Goal: Task Accomplishment & Management: Manage account settings

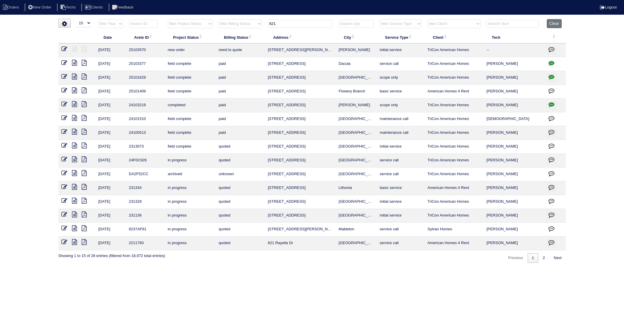
select select "15"
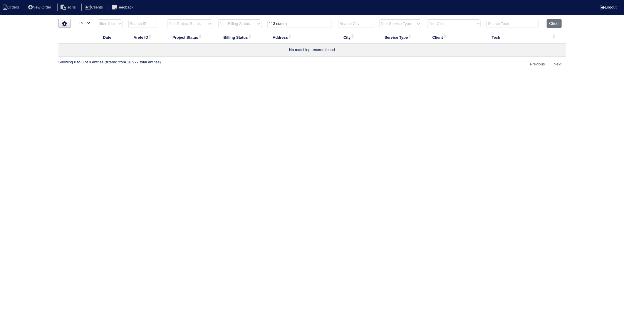
drag, startPoint x: 162, startPoint y: 104, endPoint x: 187, endPoint y: 19, distance: 88.6
click at [163, 75] on html "Orders New Order Techs Clients Feedback Logout Orders New Order Users Clients M…" at bounding box center [312, 37] width 624 height 75
drag, startPoint x: 300, startPoint y: 25, endPoint x: 231, endPoint y: 36, distance: 69.8
click at [231, 35] on table "Date Arete ID Project Status Billing Status Address City Service Type Client Te…" at bounding box center [311, 38] width 507 height 38
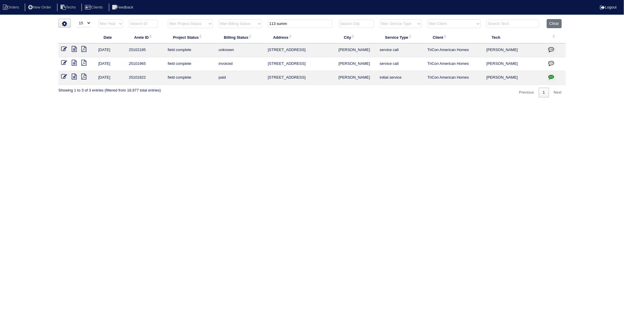
drag, startPoint x: 243, startPoint y: 117, endPoint x: 269, endPoint y: 63, distance: 59.5
click at [252, 103] on html "Orders New Order Techs Clients Feedback Logout Orders New Order Users Clients M…" at bounding box center [312, 51] width 624 height 103
drag, startPoint x: 294, startPoint y: 22, endPoint x: 226, endPoint y: 50, distance: 72.8
click at [230, 45] on table "Date Arete ID Project Status Billing Status Address City Service Type Client Te…" at bounding box center [311, 52] width 507 height 66
type input "80 cape"
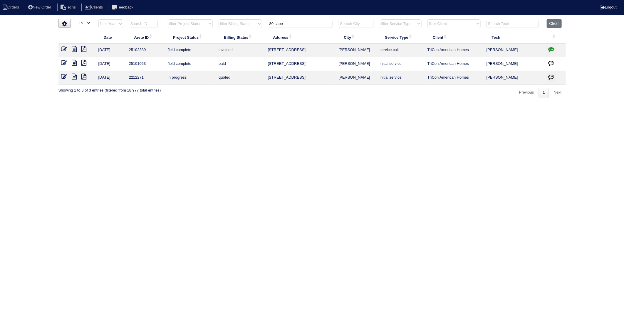
click at [63, 48] on icon at bounding box center [64, 49] width 6 height 6
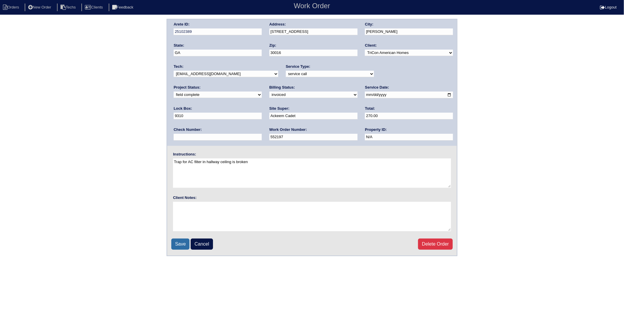
drag, startPoint x: 177, startPoint y: 243, endPoint x: 171, endPoint y: 243, distance: 5.9
click at [177, 243] on input "Save" at bounding box center [180, 244] width 18 height 11
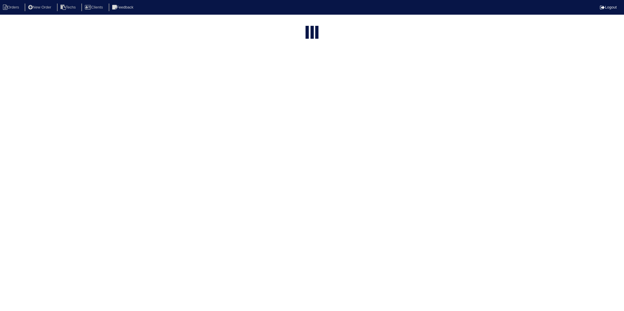
select select "15"
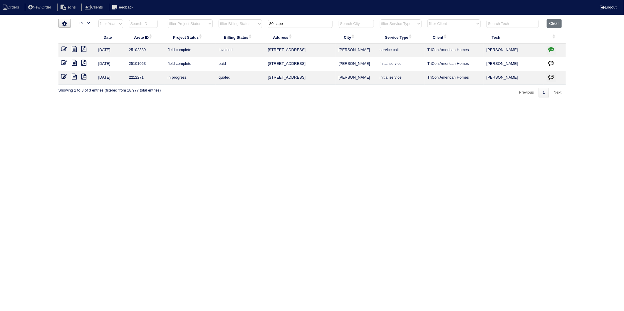
drag, startPoint x: 286, startPoint y: 24, endPoint x: 221, endPoint y: 54, distance: 71.4
click at [221, 54] on table "Date Arete ID Project Status Billing Status Address City Service Type Client Te…" at bounding box center [311, 52] width 507 height 66
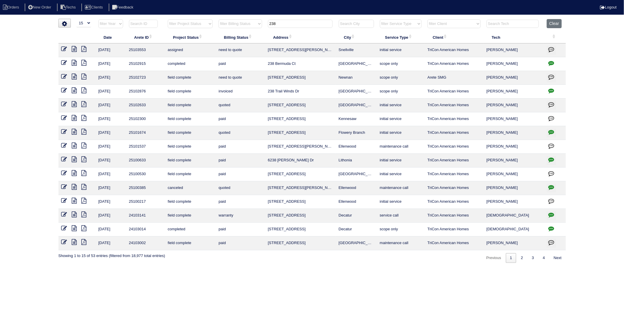
drag, startPoint x: 284, startPoint y: 25, endPoint x: 239, endPoint y: 29, distance: 45.2
click at [242, 31] on tr "filter Year -- Any Year -- 2025 2024 2023 2022 2021 2020 2019 filter Project St…" at bounding box center [311, 25] width 507 height 12
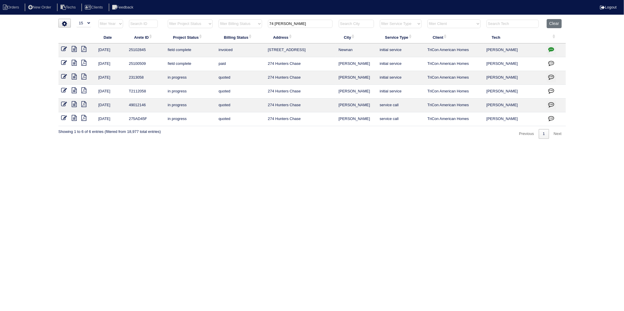
drag, startPoint x: 246, startPoint y: 38, endPoint x: 209, endPoint y: 52, distance: 39.5
click at [209, 52] on table "Date Arete ID Project Status Billing Status Address City Service Type Client Te…" at bounding box center [311, 72] width 507 height 107
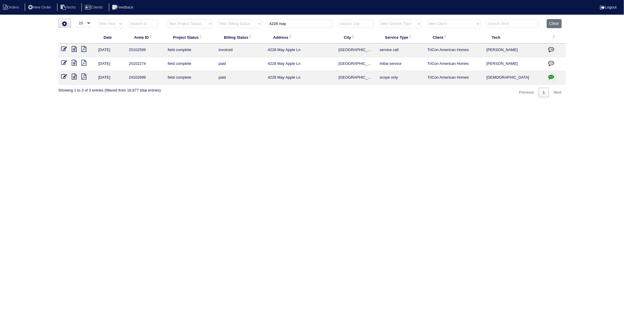
type input "4228 may"
click at [62, 48] on icon at bounding box center [64, 49] width 6 height 6
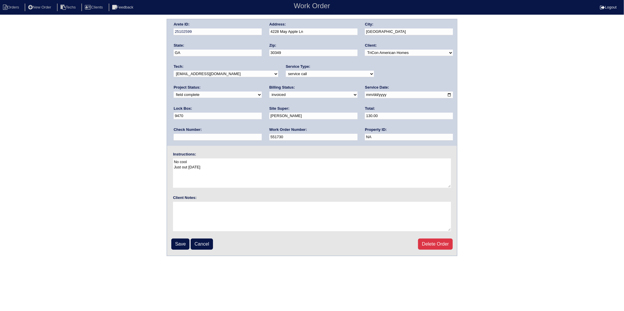
drag, startPoint x: 175, startPoint y: 244, endPoint x: 114, endPoint y: 213, distance: 68.6
click at [175, 244] on input "Save" at bounding box center [180, 244] width 18 height 11
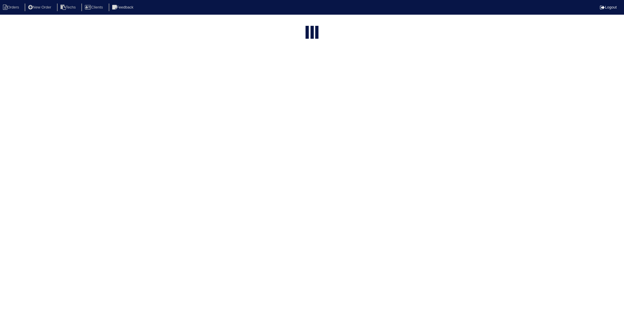
select select "15"
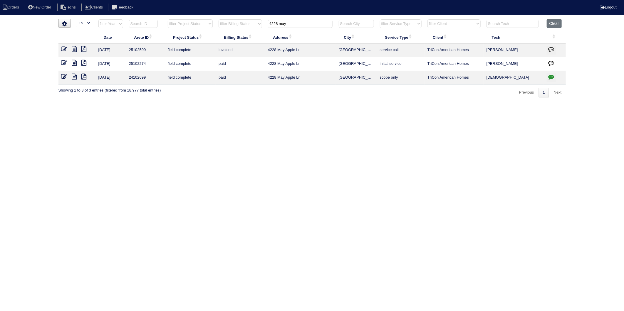
drag, startPoint x: 301, startPoint y: 26, endPoint x: 257, endPoint y: 29, distance: 44.4
click at [257, 29] on tr "filter Year -- Any Year -- 2025 2024 2023 2022 2021 2020 2019 filter Project St…" at bounding box center [311, 25] width 507 height 12
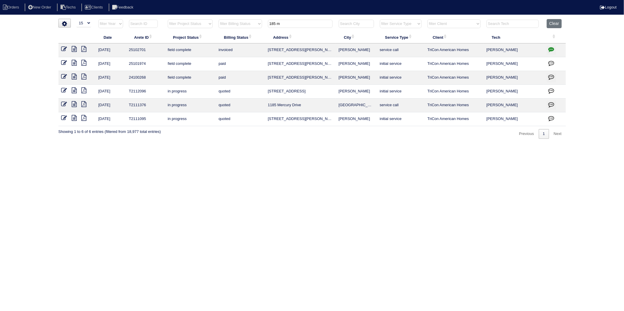
type input "185 m"
click at [65, 49] on icon at bounding box center [64, 49] width 6 height 6
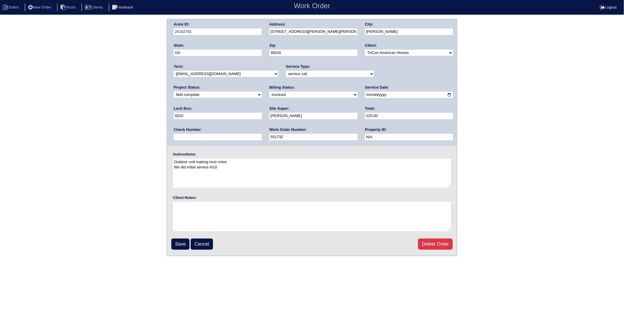
drag, startPoint x: 177, startPoint y: 244, endPoint x: 179, endPoint y: 233, distance: 11.1
click at [177, 244] on input "Save" at bounding box center [180, 244] width 18 height 11
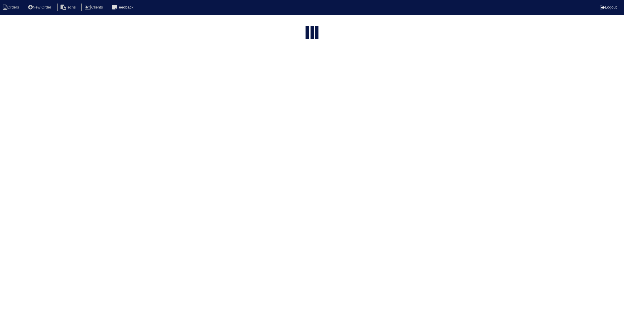
select select "15"
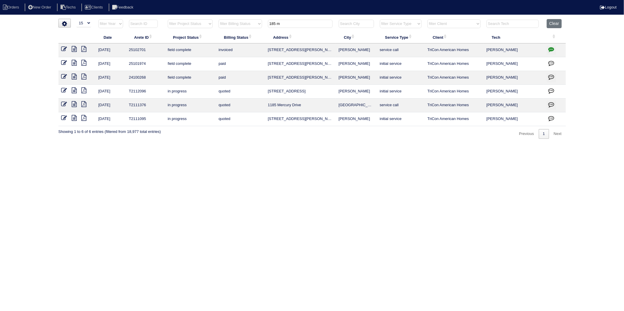
drag, startPoint x: 260, startPoint y: 31, endPoint x: 248, endPoint y: 36, distance: 13.2
click at [248, 36] on table "Date Arete ID Project Status Billing Status Address City Service Type Client Te…" at bounding box center [311, 72] width 507 height 107
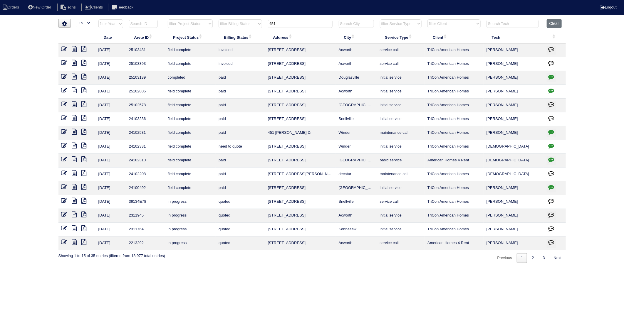
click at [278, 28] on th "451" at bounding box center [300, 25] width 71 height 12
drag, startPoint x: 278, startPoint y: 24, endPoint x: 255, endPoint y: 28, distance: 22.7
click at [255, 28] on tr "filter Year -- Any Year -- 2025 2024 2023 2022 2021 2020 2019 filter Project St…" at bounding box center [311, 25] width 507 height 12
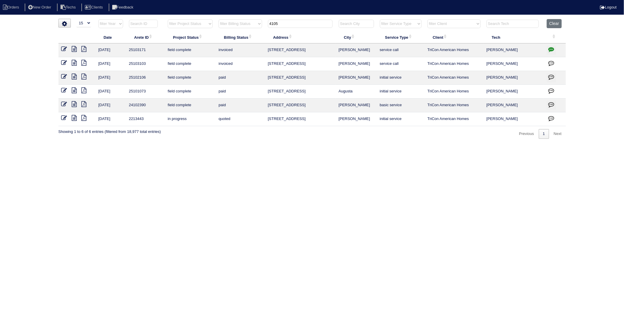
type input "4105"
click at [64, 49] on icon at bounding box center [64, 49] width 6 height 6
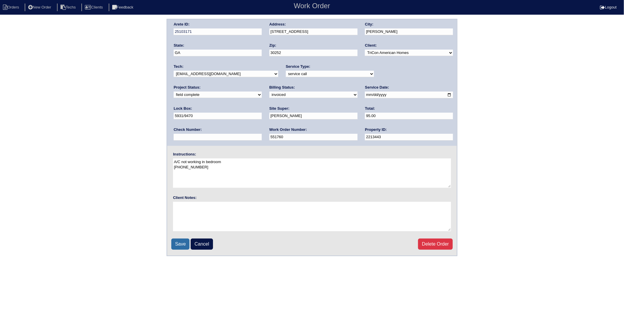
click at [183, 246] on input "Save" at bounding box center [180, 244] width 18 height 11
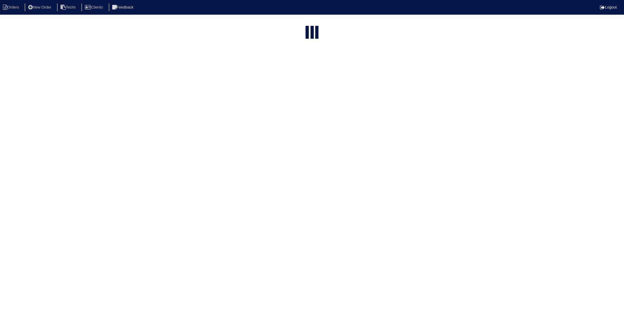
select select "15"
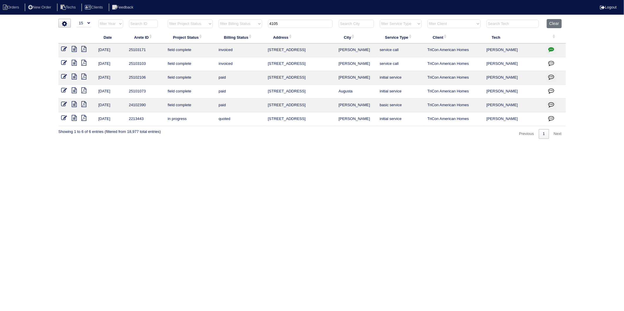
click at [290, 24] on input "4105" at bounding box center [300, 24] width 65 height 8
click at [65, 64] on icon at bounding box center [64, 63] width 6 height 6
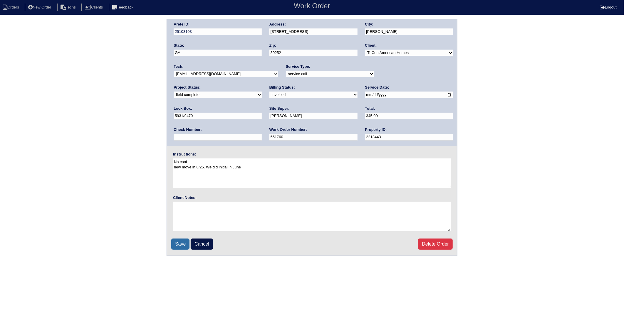
click at [180, 244] on input "Save" at bounding box center [180, 244] width 18 height 11
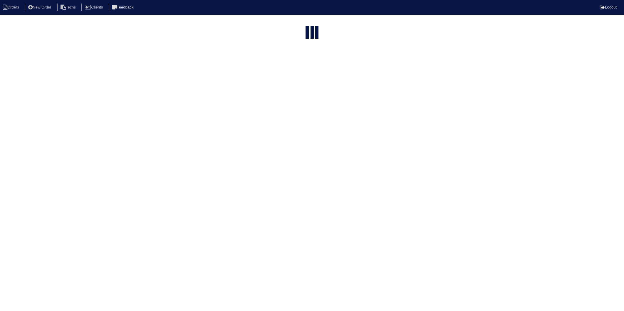
select select "15"
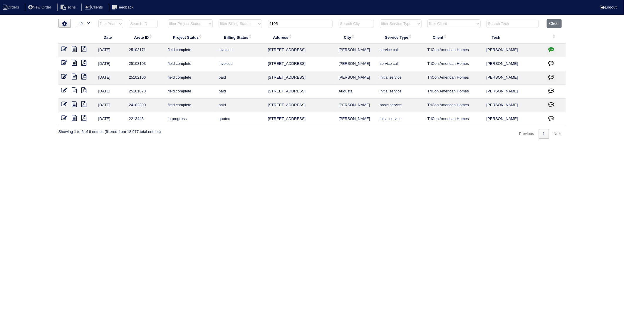
drag, startPoint x: 289, startPoint y: 21, endPoint x: 248, endPoint y: 48, distance: 49.0
click at [248, 46] on table "Date Arete ID Project Status Billing Status Address City Service Type Client Te…" at bounding box center [311, 72] width 507 height 107
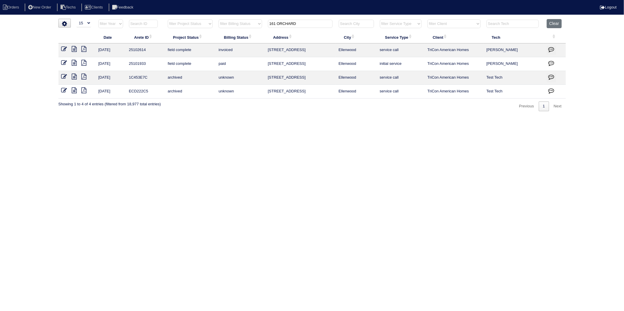
drag, startPoint x: 319, startPoint y: 21, endPoint x: 158, endPoint y: 78, distance: 171.0
click at [158, 78] on table "Date Arete ID Project Status Billing Status Address City Service Type Client Te…" at bounding box center [311, 59] width 507 height 80
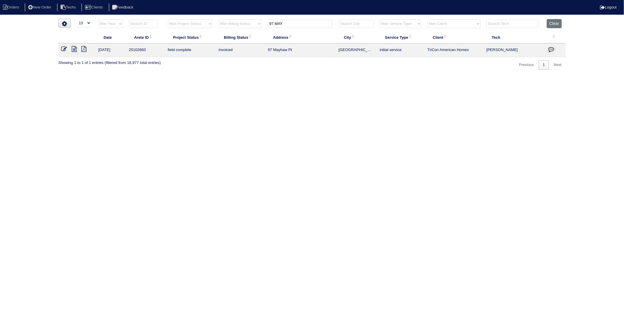
type input "97 MAY"
click at [65, 51] on icon at bounding box center [64, 49] width 6 height 6
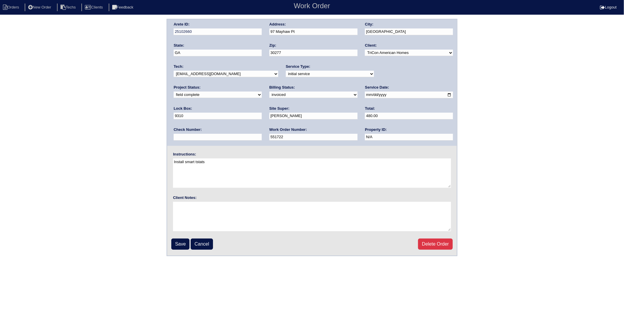
drag, startPoint x: 183, startPoint y: 242, endPoint x: 185, endPoint y: 239, distance: 4.2
click at [183, 242] on input "Save" at bounding box center [180, 244] width 18 height 11
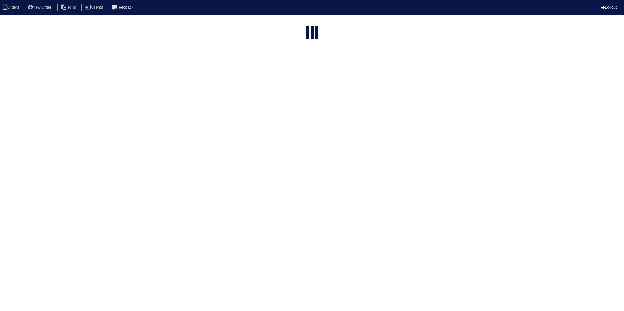
select select "15"
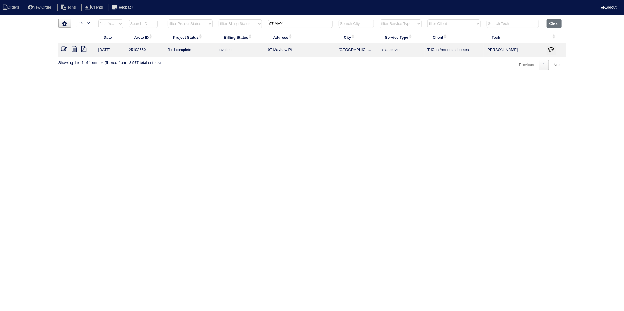
drag, startPoint x: 292, startPoint y: 25, endPoint x: 213, endPoint y: 52, distance: 83.9
click at [213, 52] on table "Date Arete ID Project Status Billing Status Address City Service Type Client Te…" at bounding box center [311, 38] width 507 height 38
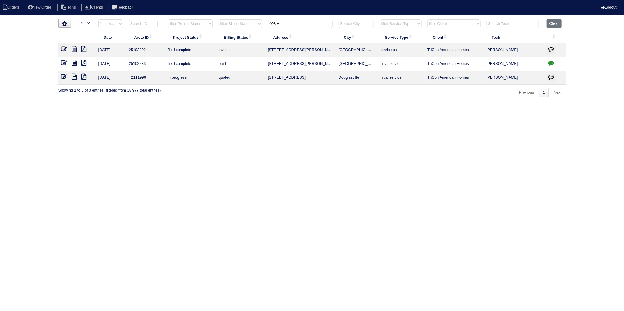
type input "408 H"
click at [65, 48] on icon at bounding box center [64, 49] width 6 height 6
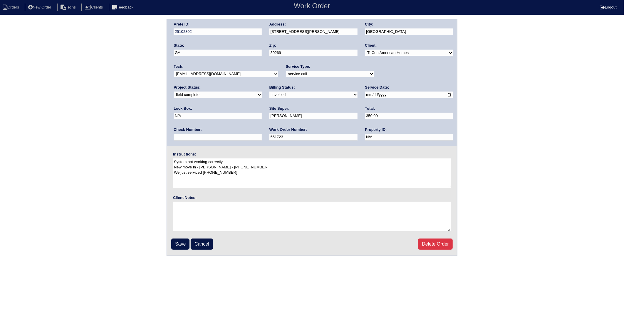
drag, startPoint x: 179, startPoint y: 237, endPoint x: 156, endPoint y: 215, distance: 32.0
click at [179, 239] on input "Save" at bounding box center [180, 244] width 18 height 11
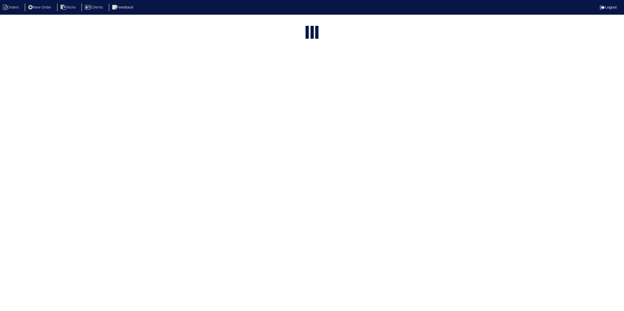
select select "15"
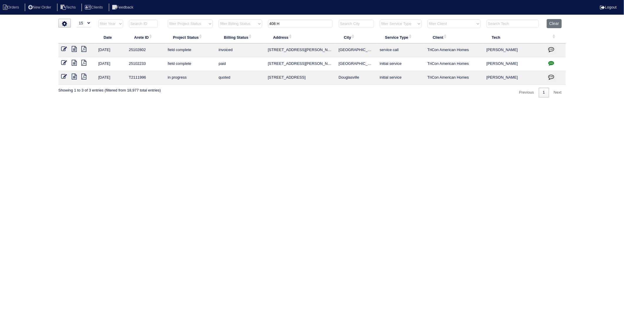
drag, startPoint x: 284, startPoint y: 24, endPoint x: 247, endPoint y: 109, distance: 92.7
click at [245, 36] on table "Date Arete ID Project Status Billing Status Address City Service Type Client Te…" at bounding box center [311, 52] width 507 height 66
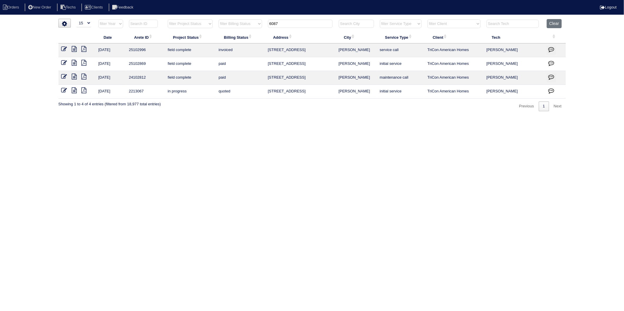
drag, startPoint x: 292, startPoint y: 21, endPoint x: 239, endPoint y: 82, distance: 81.2
click at [229, 44] on table "Date Arete ID Project Status Billing Status Address City Service Type Client Te…" at bounding box center [311, 59] width 507 height 80
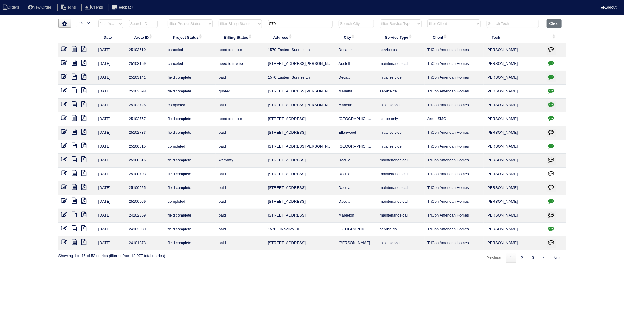
drag, startPoint x: 287, startPoint y: 24, endPoint x: 228, endPoint y: 40, distance: 60.6
click at [228, 40] on table "Date Arete ID Project Status Billing Status Address City Service Type Client Te…" at bounding box center [311, 134] width 507 height 231
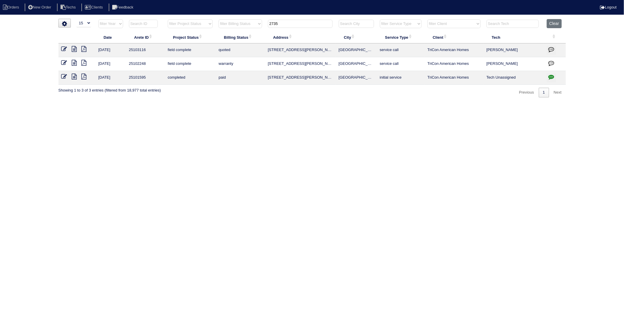
drag, startPoint x: 284, startPoint y: 25, endPoint x: 216, endPoint y: 35, distance: 68.6
click at [216, 35] on table "Date Arete ID Project Status Billing Status Address City Service Type Client Te…" at bounding box center [311, 52] width 507 height 66
type input "5186"
click at [64, 49] on icon at bounding box center [64, 49] width 6 height 6
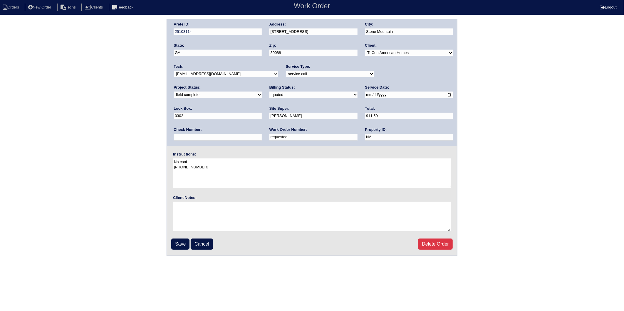
click at [185, 241] on input "Save" at bounding box center [180, 244] width 18 height 11
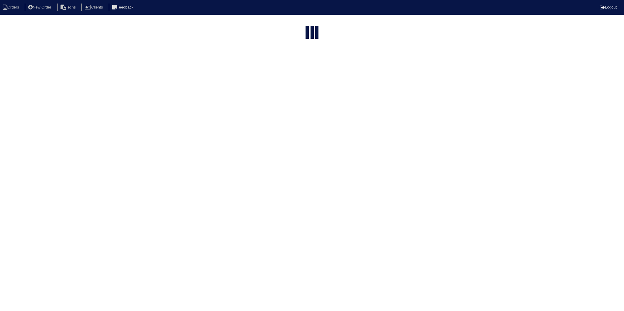
select select "15"
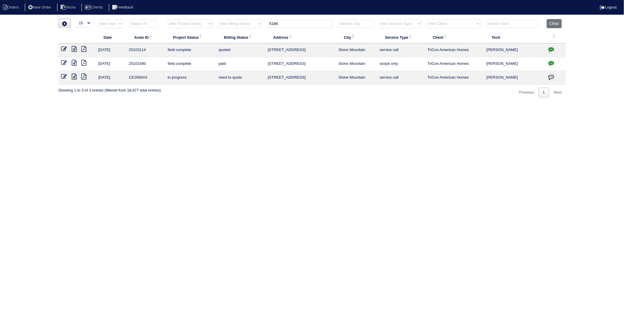
drag, startPoint x: 288, startPoint y: 26, endPoint x: 228, endPoint y: 44, distance: 62.6
click at [228, 44] on table "Date Arete ID Project Status Billing Status Address City Service Type Client Te…" at bounding box center [311, 52] width 507 height 66
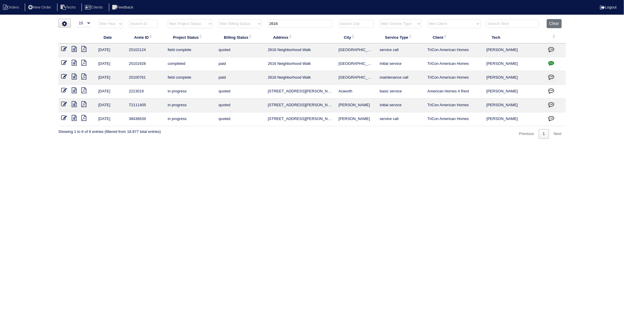
drag, startPoint x: 303, startPoint y: 26, endPoint x: 258, endPoint y: 34, distance: 46.0
click at [258, 34] on table "Date Arete ID Project Status Billing Status Address City Service Type Client Te…" at bounding box center [311, 72] width 507 height 107
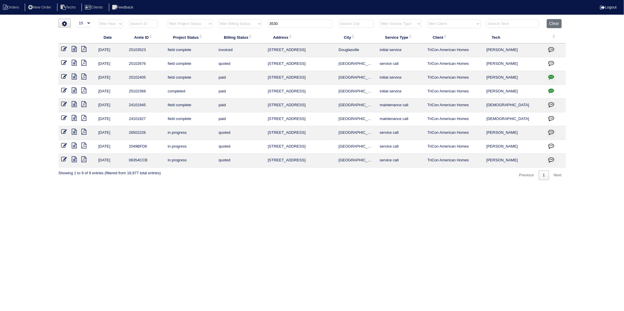
drag, startPoint x: 289, startPoint y: 26, endPoint x: 226, endPoint y: 36, distance: 64.5
click at [226, 36] on table "Date Arete ID Project Status Billing Status Address City Service Type Client Te…" at bounding box center [311, 93] width 507 height 149
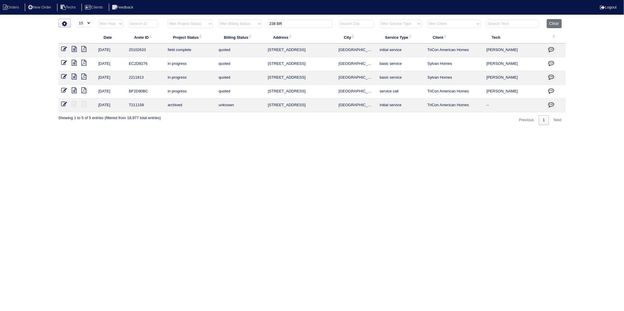
drag, startPoint x: 347, startPoint y: 166, endPoint x: 347, endPoint y: 149, distance: 16.4
click at [347, 131] on html "Orders New Order Techs Clients Feedback Logout Orders New Order Users Clients M…" at bounding box center [312, 65] width 624 height 131
drag, startPoint x: 291, startPoint y: 21, endPoint x: 248, endPoint y: 35, distance: 44.7
click at [248, 35] on table "Date Arete ID Project Status Billing Status Address City Service Type Client Te…" at bounding box center [311, 65] width 507 height 93
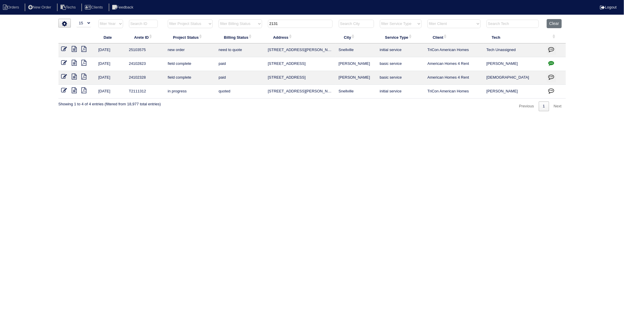
drag, startPoint x: 283, startPoint y: 24, endPoint x: 248, endPoint y: 31, distance: 35.6
click at [248, 31] on table "Date Arete ID Project Status Billing Status Address City Service Type Client Te…" at bounding box center [311, 59] width 507 height 80
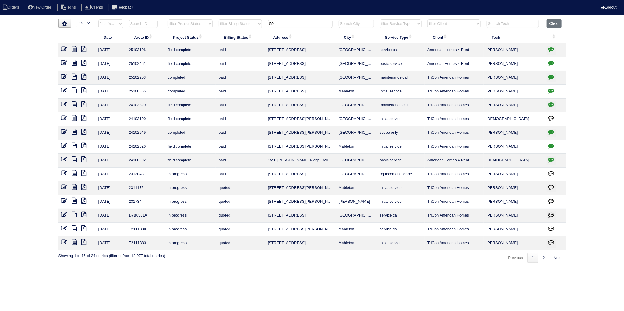
type input "5"
type input "50"
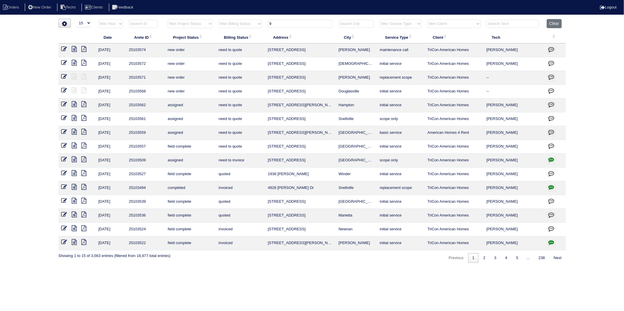
drag, startPoint x: 274, startPoint y: 24, endPoint x: 253, endPoint y: 28, distance: 21.8
click at [253, 28] on tr "filter Year -- Any Year -- 2025 2024 2023 2022 2021 2020 2019 filter Project St…" at bounding box center [311, 25] width 507 height 12
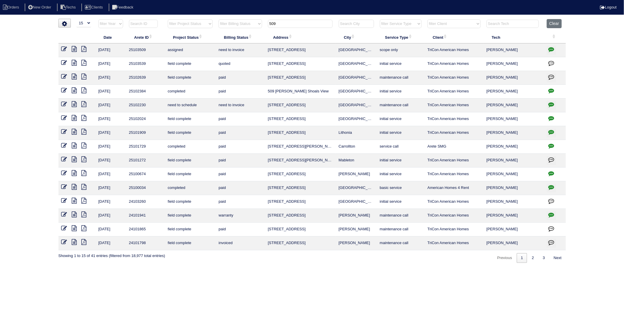
type input "509"
click at [62, 63] on icon at bounding box center [64, 63] width 6 height 6
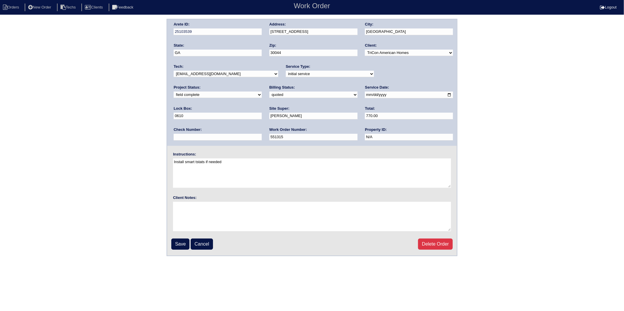
click at [269, 95] on select "need to quote quoted need to invoice invoiced paid warranty purchase order need…" at bounding box center [313, 95] width 88 height 6
select select "invoiced"
click at [269, 92] on select "need to quote quoted need to invoice invoiced paid warranty purchase order need…" at bounding box center [313, 95] width 88 height 6
click at [177, 244] on input "Save" at bounding box center [180, 244] width 18 height 11
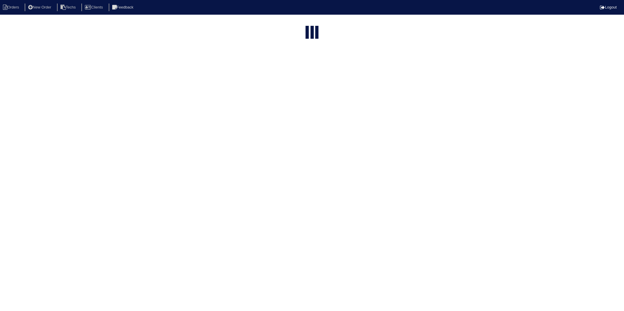
select select "15"
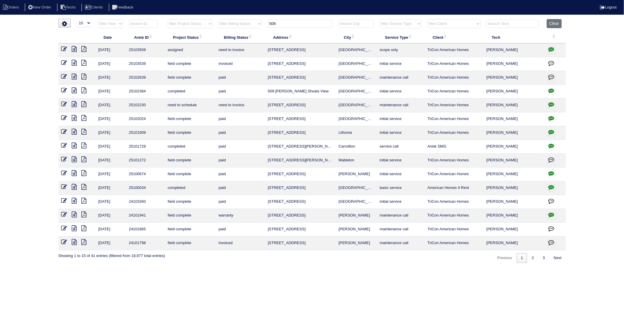
drag, startPoint x: 552, startPoint y: 25, endPoint x: 412, endPoint y: 8, distance: 141.4
click at [552, 26] on button "Clear" at bounding box center [554, 23] width 15 height 9
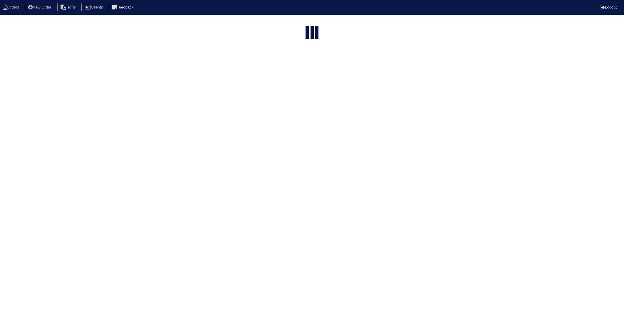
select select "15"
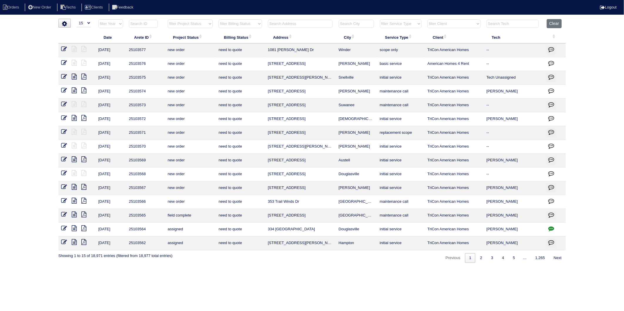
click at [279, 25] on input "text" at bounding box center [300, 24] width 65 height 8
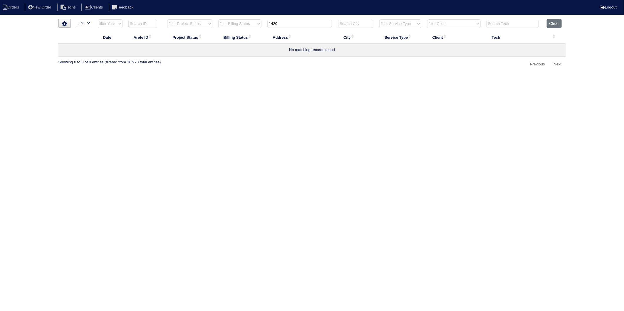
type input "1420"
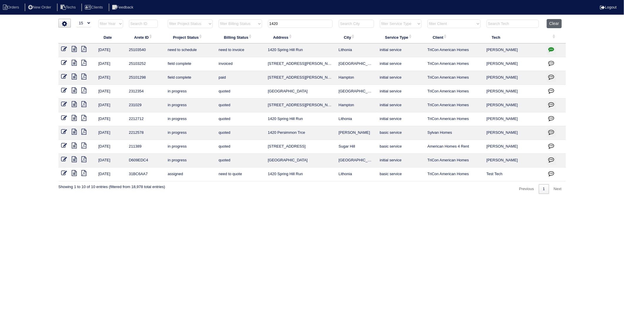
click at [555, 23] on button "Clear" at bounding box center [554, 23] width 15 height 9
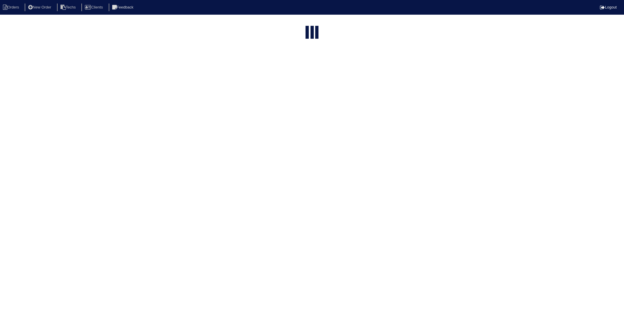
select select "15"
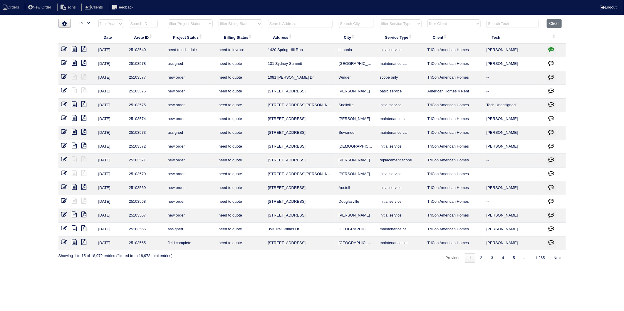
click at [243, 21] on select "filter Billing Status -- Any Billing Status -- need to quote quoted need to inv…" at bounding box center [239, 23] width 43 height 9
click at [219, 19] on select "filter Billing Status -- Any Billing Status -- need to quote quoted need to inv…" at bounding box center [239, 23] width 43 height 9
select select "need to invoice"
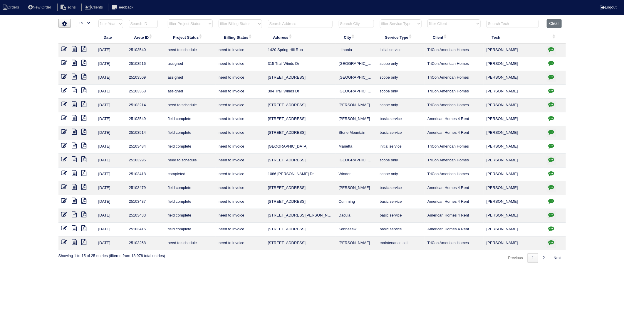
click at [74, 145] on icon at bounding box center [74, 146] width 5 height 6
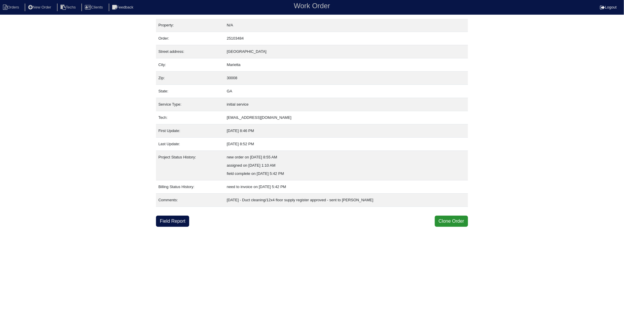
click at [19, 12] on nav "Orders New Order Techs Clients Feedback Work Order Logout" at bounding box center [312, 7] width 624 height 15
click at [19, 8] on li "Orders" at bounding box center [12, 8] width 24 height 8
select select "15"
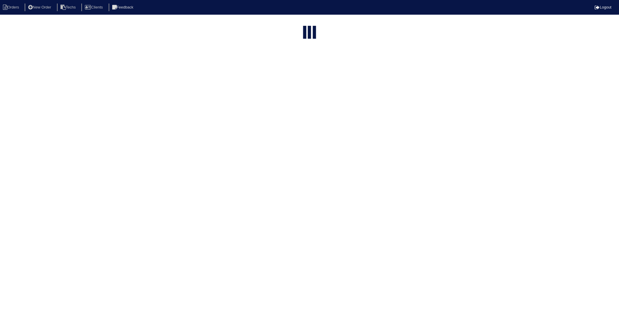
select select "need to invoice"
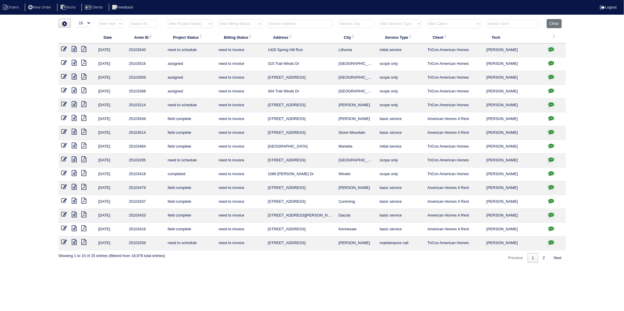
click at [62, 174] on icon at bounding box center [64, 173] width 6 height 6
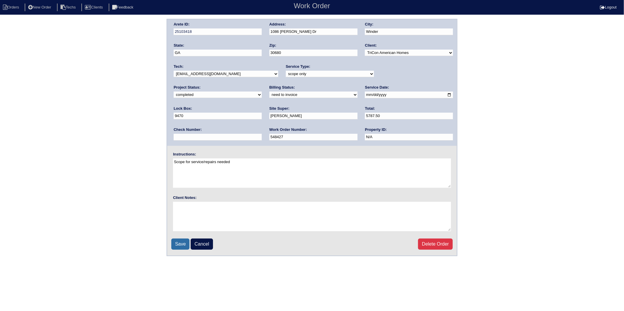
click at [182, 243] on input "Save" at bounding box center [180, 244] width 18 height 11
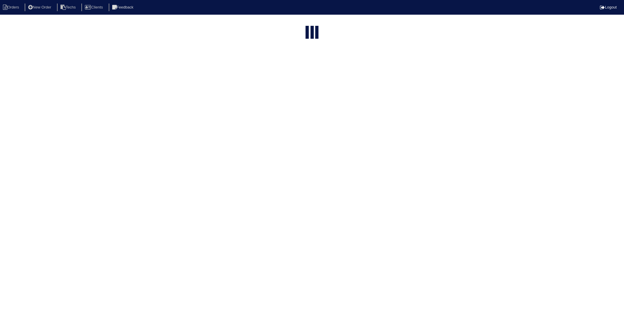
select select "15"
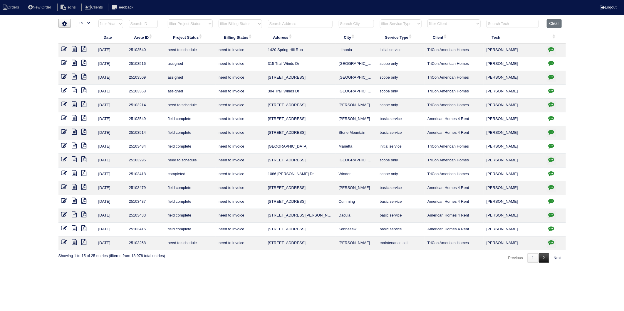
click at [545, 259] on link "2" at bounding box center [544, 258] width 10 height 10
select select "need to invoice"
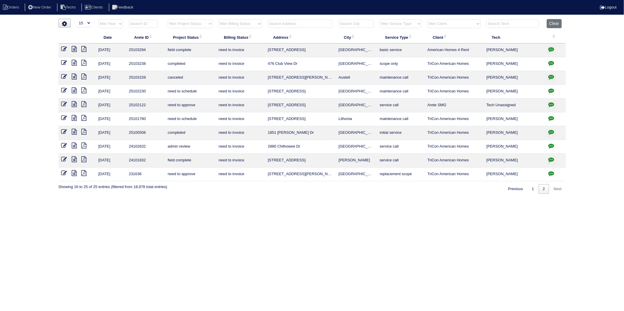
click at [283, 24] on input "text" at bounding box center [300, 24] width 65 height 8
type input "97 irel"
select select "need to invoice"
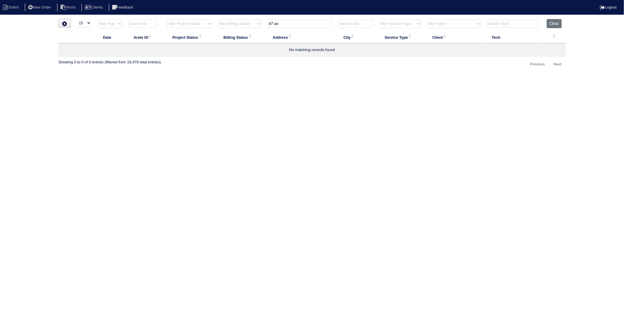
type input "97 a"
select select "need to invoice"
type input "97 ireland"
select select "need to invoice"
type input "97 ireland"
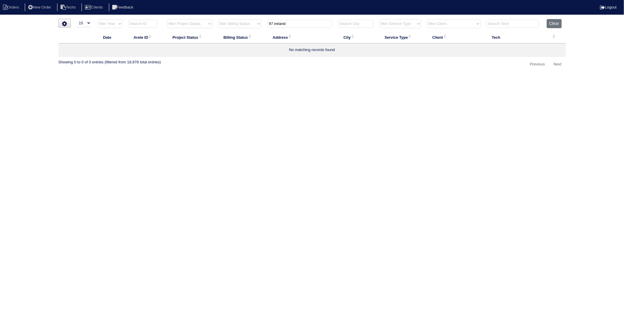
drag, startPoint x: 554, startPoint y: 24, endPoint x: 530, endPoint y: 28, distance: 24.4
click at [553, 24] on button "Clear" at bounding box center [554, 23] width 15 height 9
select select
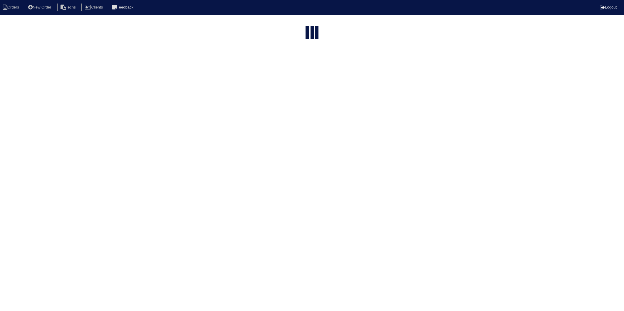
select select "15"
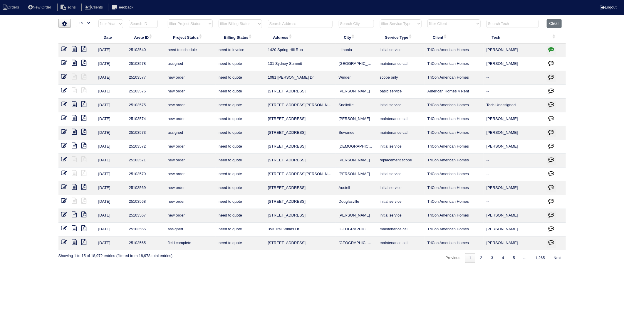
click at [283, 22] on input "text" at bounding box center [300, 24] width 65 height 8
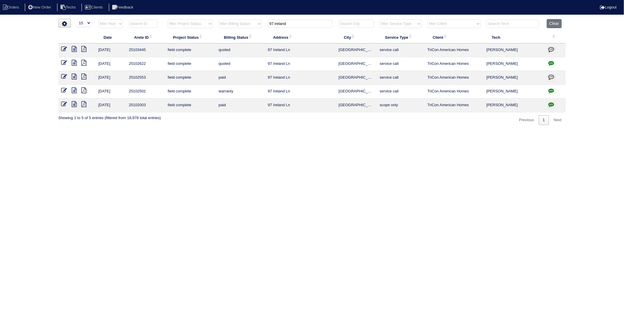
type input "97 ireland"
click at [64, 50] on icon at bounding box center [64, 49] width 6 height 6
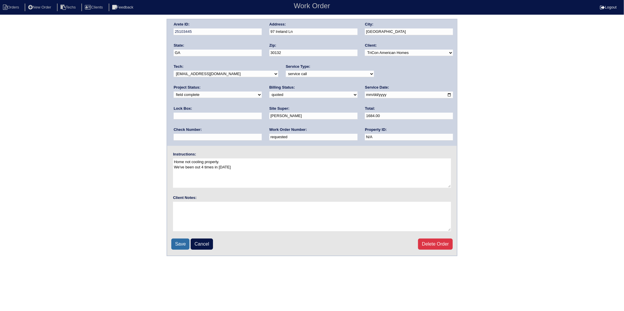
click at [179, 244] on input "Save" at bounding box center [180, 244] width 18 height 11
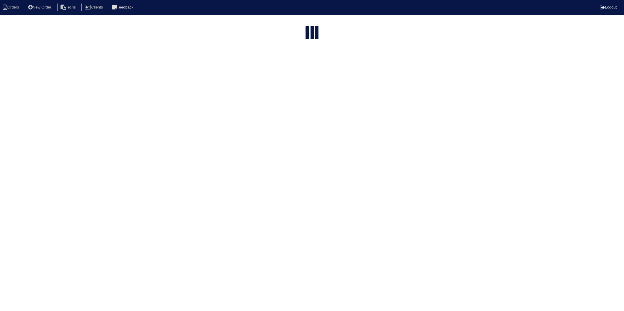
select select "15"
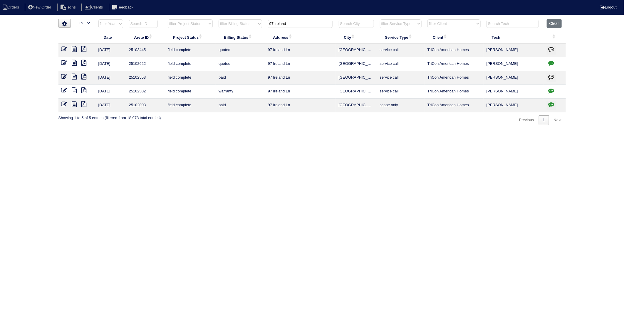
click at [74, 48] on icon at bounding box center [74, 49] width 5 height 6
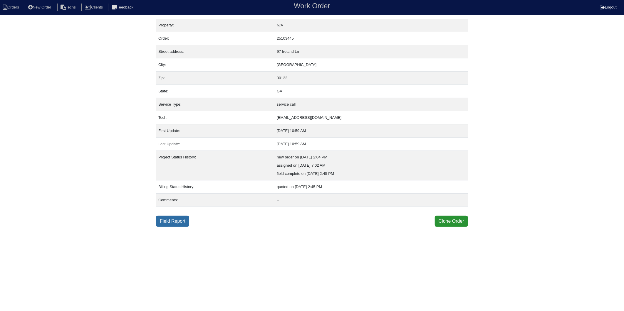
click at [174, 219] on link "Field Report" at bounding box center [172, 221] width 33 height 11
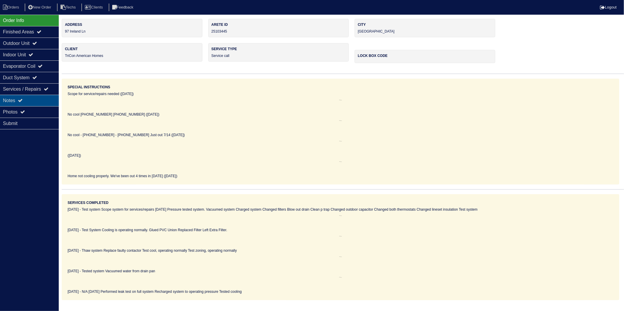
click at [11, 97] on div "Notes" at bounding box center [29, 100] width 59 height 11
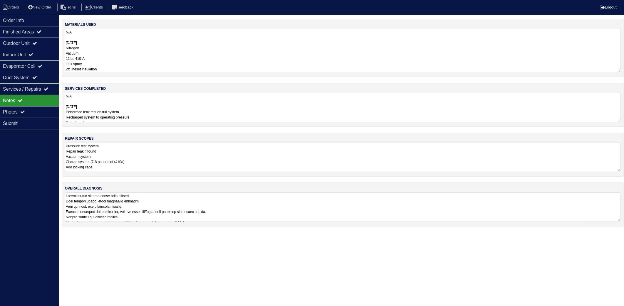
click at [139, 48] on textarea "N/A 9/18/25 Nitrogen Vacuum 11lbs 410-A leak spray 2ft lineset insulation" at bounding box center [343, 50] width 556 height 43
click at [23, 6] on li "Orders" at bounding box center [12, 8] width 24 height 8
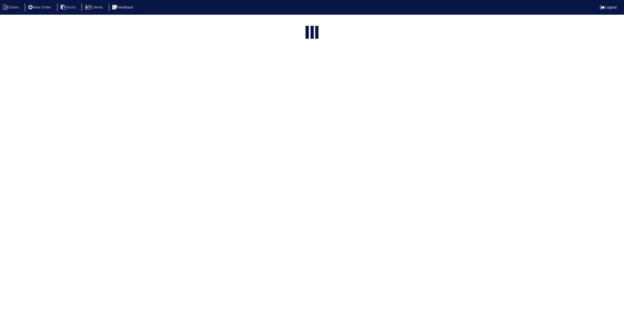
select select "15"
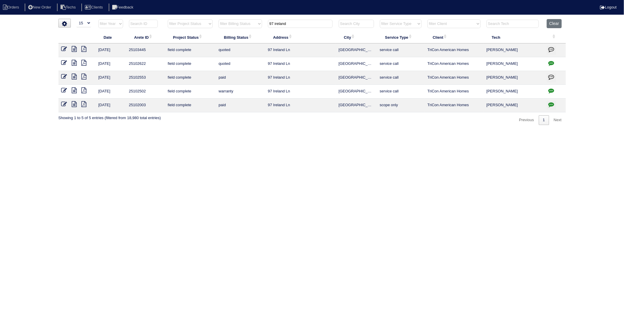
click at [63, 63] on icon at bounding box center [64, 63] width 6 height 6
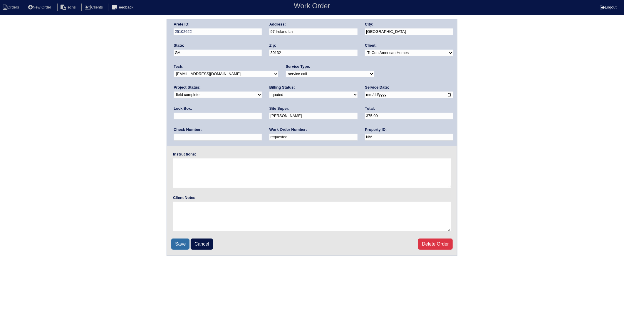
click at [181, 241] on input "Save" at bounding box center [180, 244] width 18 height 11
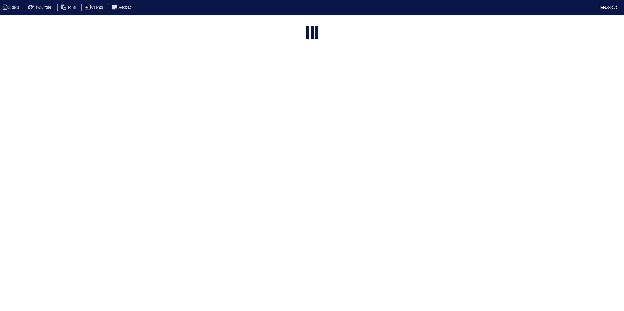
select select "15"
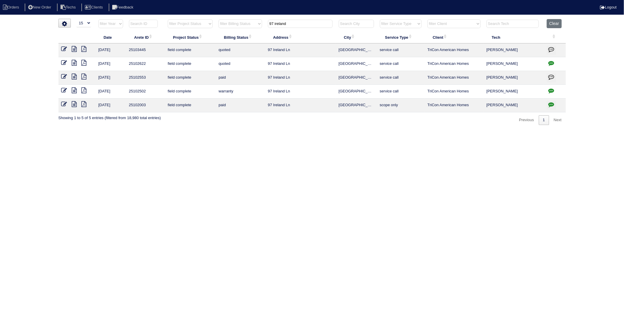
click at [63, 48] on icon at bounding box center [64, 49] width 6 height 6
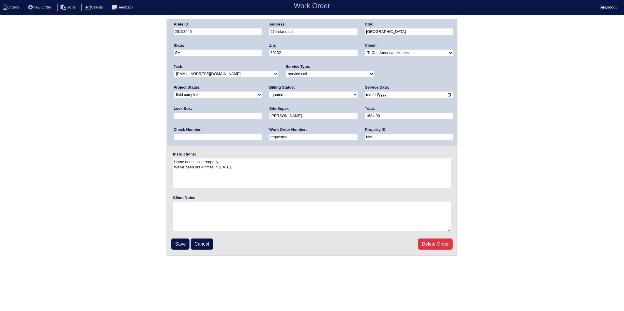
drag, startPoint x: 182, startPoint y: 246, endPoint x: 177, endPoint y: 244, distance: 5.0
click at [182, 246] on input "Save" at bounding box center [180, 244] width 18 height 11
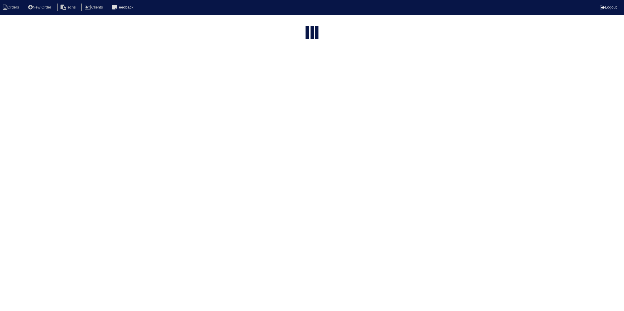
select select "15"
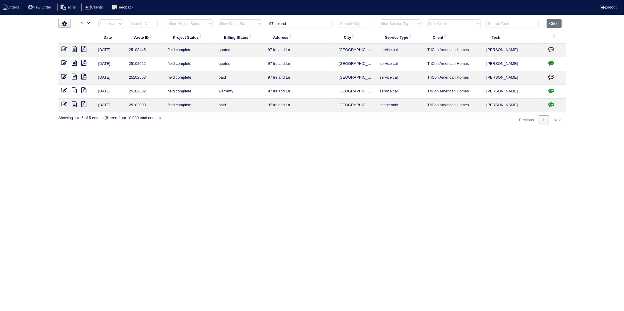
drag, startPoint x: 295, startPoint y: 22, endPoint x: 221, endPoint y: 41, distance: 76.2
click at [221, 41] on table "Date Arete ID Project Status Billing Status Address City Service Type Client Te…" at bounding box center [311, 65] width 507 height 93
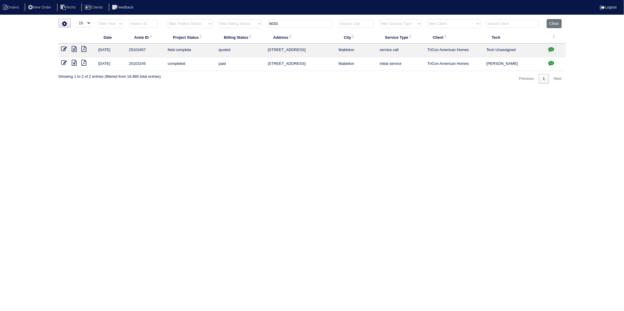
type input "6033"
click at [66, 48] on icon at bounding box center [64, 49] width 6 height 6
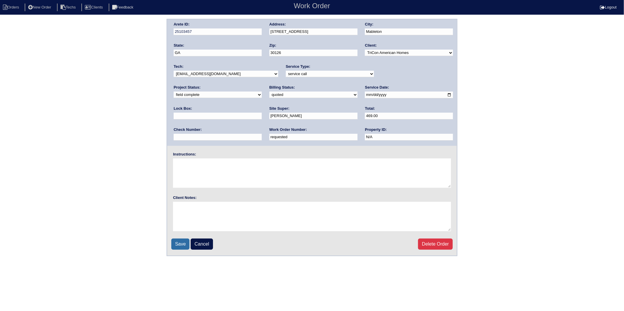
click at [180, 244] on input "Save" at bounding box center [180, 244] width 18 height 11
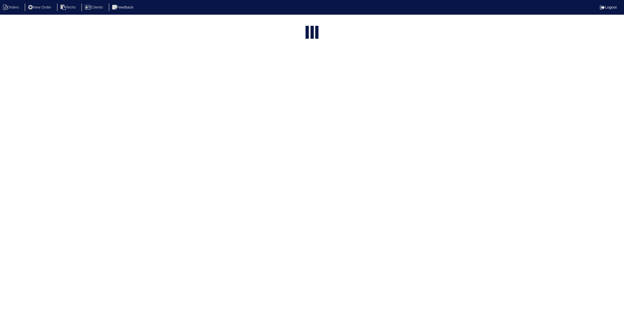
select select "15"
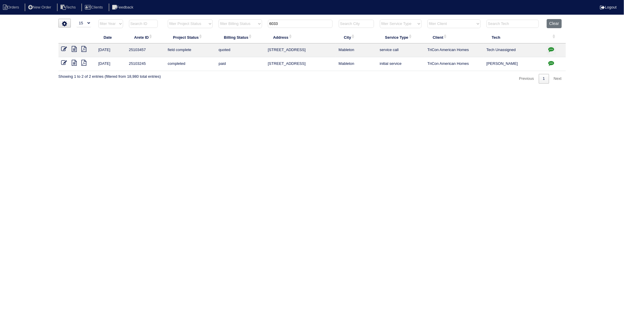
drag, startPoint x: 276, startPoint y: 102, endPoint x: 260, endPoint y: 58, distance: 47.1
click at [275, 90] on html "Orders New Order Techs Clients Feedback Logout Orders New Order Users Clients M…" at bounding box center [312, 45] width 624 height 90
drag, startPoint x: 288, startPoint y: 22, endPoint x: 243, endPoint y: 43, distance: 50.2
click at [242, 36] on table "Date Arete ID Project Status Billing Status Address City Service Type Client Te…" at bounding box center [311, 45] width 507 height 52
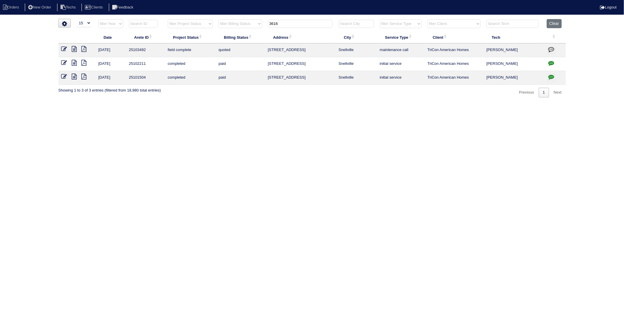
type input "3616"
click at [63, 48] on icon at bounding box center [64, 49] width 6 height 6
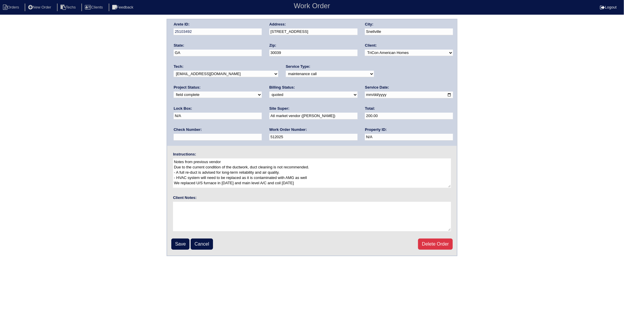
drag, startPoint x: 181, startPoint y: 239, endPoint x: 186, endPoint y: 189, distance: 50.2
click at [181, 239] on input "Save" at bounding box center [180, 244] width 18 height 11
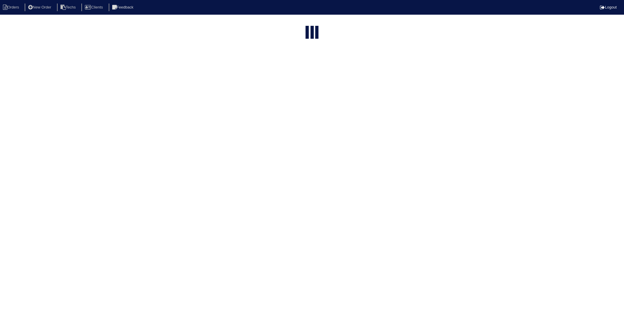
select select "15"
type input "3616"
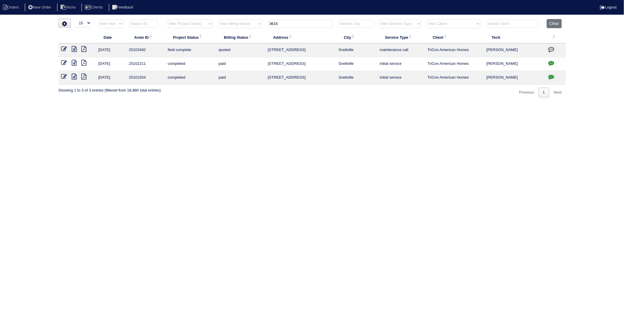
click at [332, 103] on html "Orders New Order Techs Clients Feedback Logout Orders New Order Users Clients M…" at bounding box center [312, 51] width 624 height 103
click at [556, 22] on button "Clear" at bounding box center [554, 23] width 15 height 9
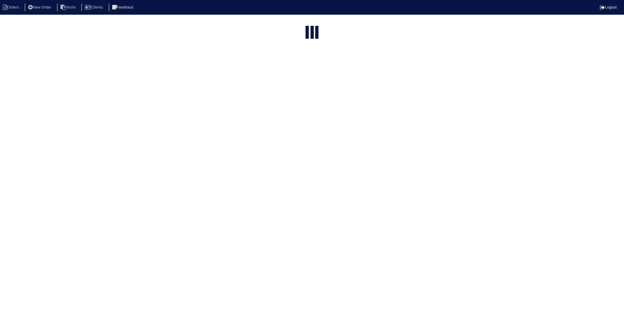
select select "15"
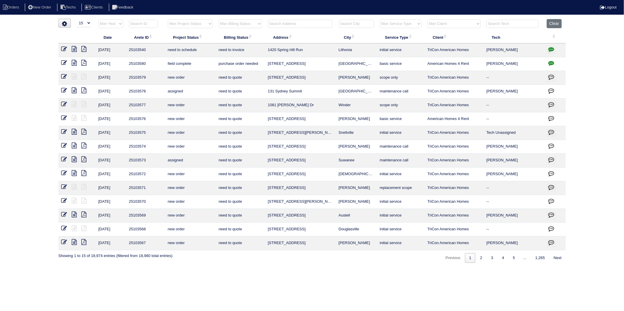
click at [274, 22] on input "text" at bounding box center [300, 24] width 65 height 8
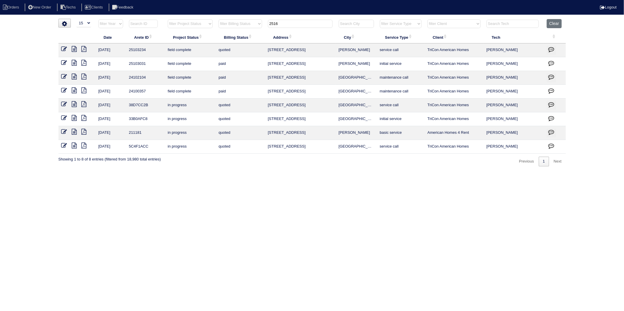
drag, startPoint x: 288, startPoint y: 27, endPoint x: 251, endPoint y: 37, distance: 38.4
click at [251, 37] on table "Date Arete ID Project Status Billing Status Address City Service Type Client Te…" at bounding box center [311, 86] width 507 height 135
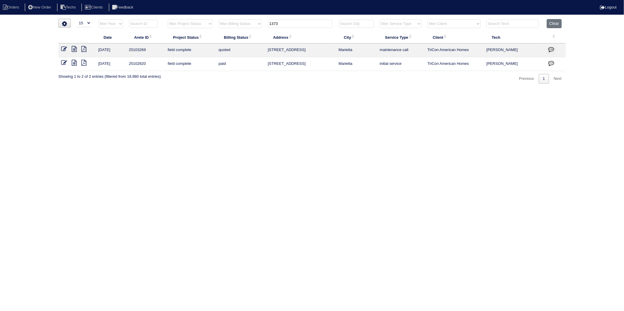
type input "1373"
click at [62, 49] on icon at bounding box center [64, 49] width 6 height 6
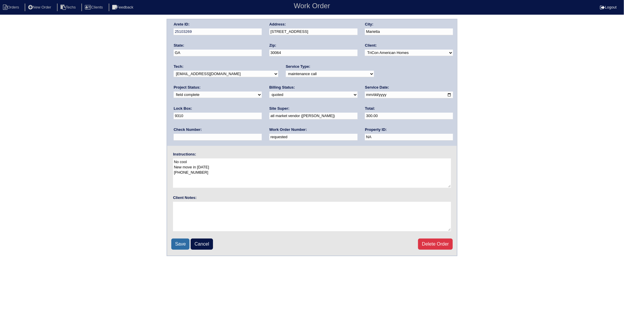
click at [175, 241] on input "Save" at bounding box center [180, 244] width 18 height 11
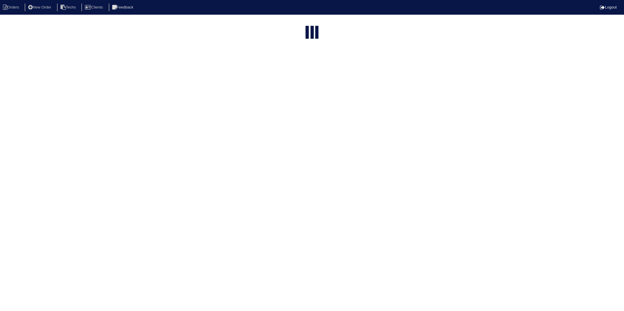
select select "15"
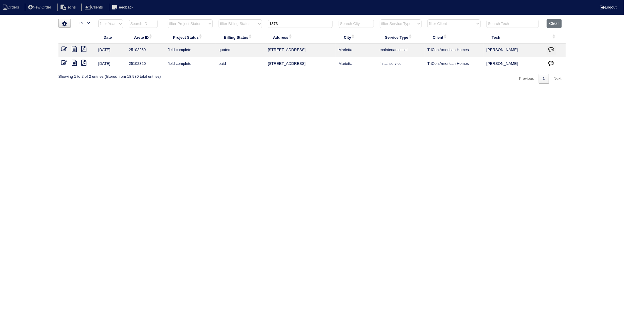
click at [285, 90] on html "Orders New Order Techs Clients Feedback Logout Orders New Order Users Clients M…" at bounding box center [312, 45] width 624 height 90
click at [275, 90] on html "Orders New Order Techs Clients Feedback Logout Orders New Order Users Clients M…" at bounding box center [312, 45] width 624 height 90
click at [312, 90] on html "Orders New Order Techs Clients Feedback Logout Orders New Order Users Clients M…" at bounding box center [312, 45] width 624 height 90
click at [211, 90] on html "Orders New Order Techs Clients Feedback Logout Orders New Order Users Clients M…" at bounding box center [312, 45] width 624 height 90
drag, startPoint x: 284, startPoint y: 21, endPoint x: 240, endPoint y: 72, distance: 67.4
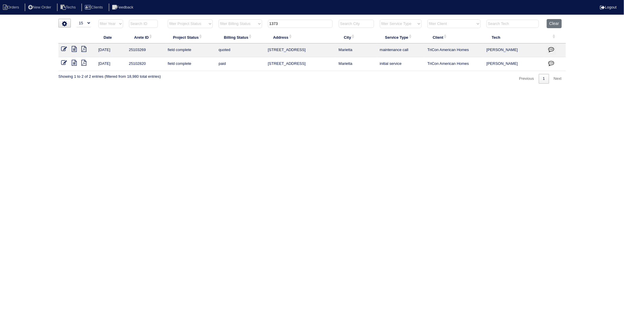
click at [240, 70] on table "Date Arete ID Project Status Billing Status Address City Service Type Client Te…" at bounding box center [311, 45] width 507 height 52
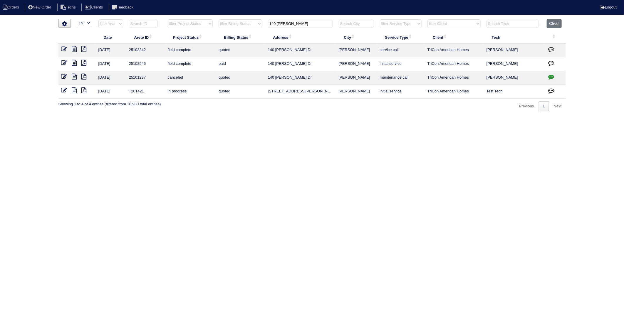
type input "140 avery"
click at [64, 50] on icon at bounding box center [64, 49] width 6 height 6
